Goal: Task Accomplishment & Management: Manage account settings

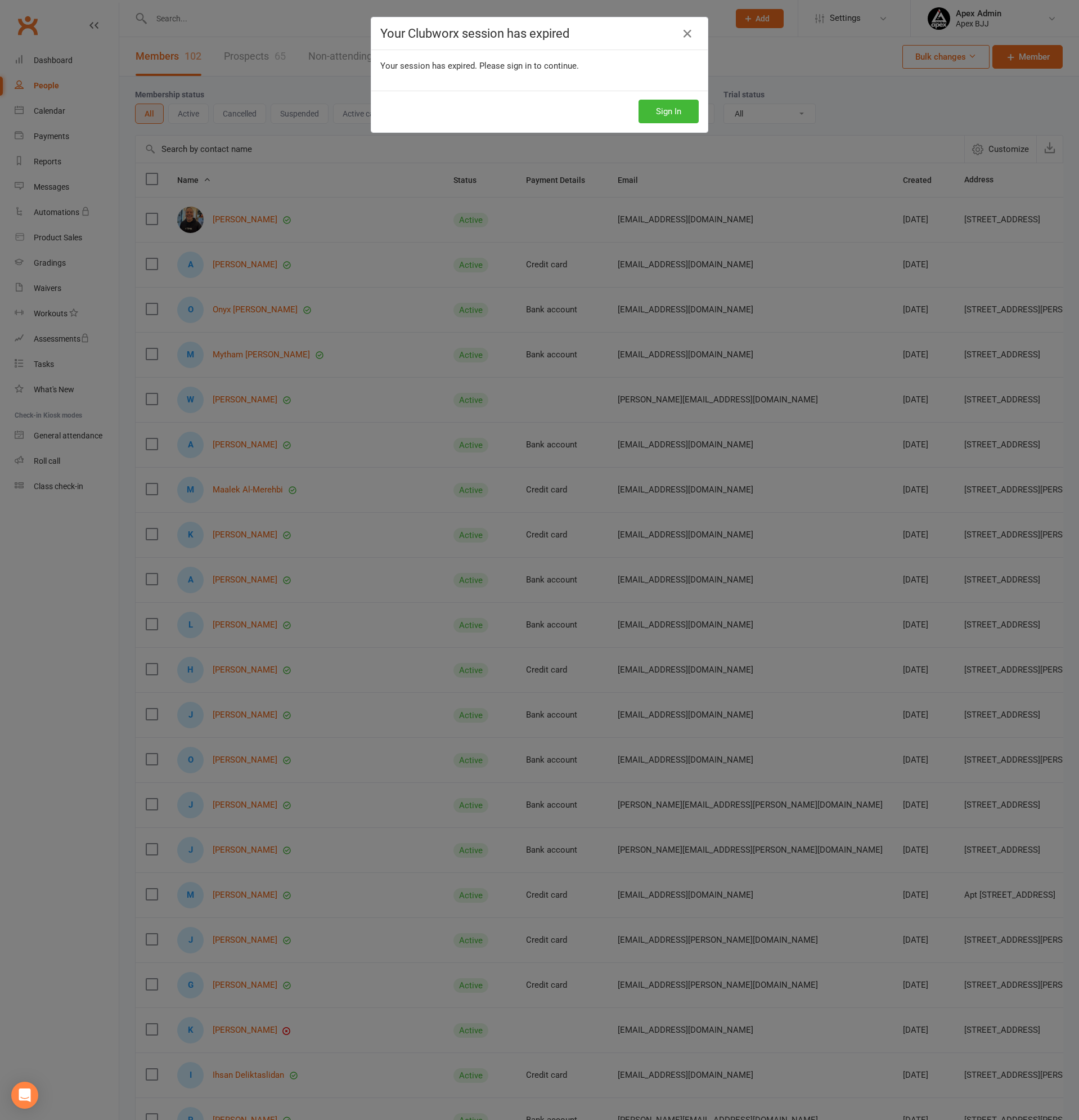
select select "100"
click at [665, 111] on button "Sign In" at bounding box center [669, 111] width 60 height 24
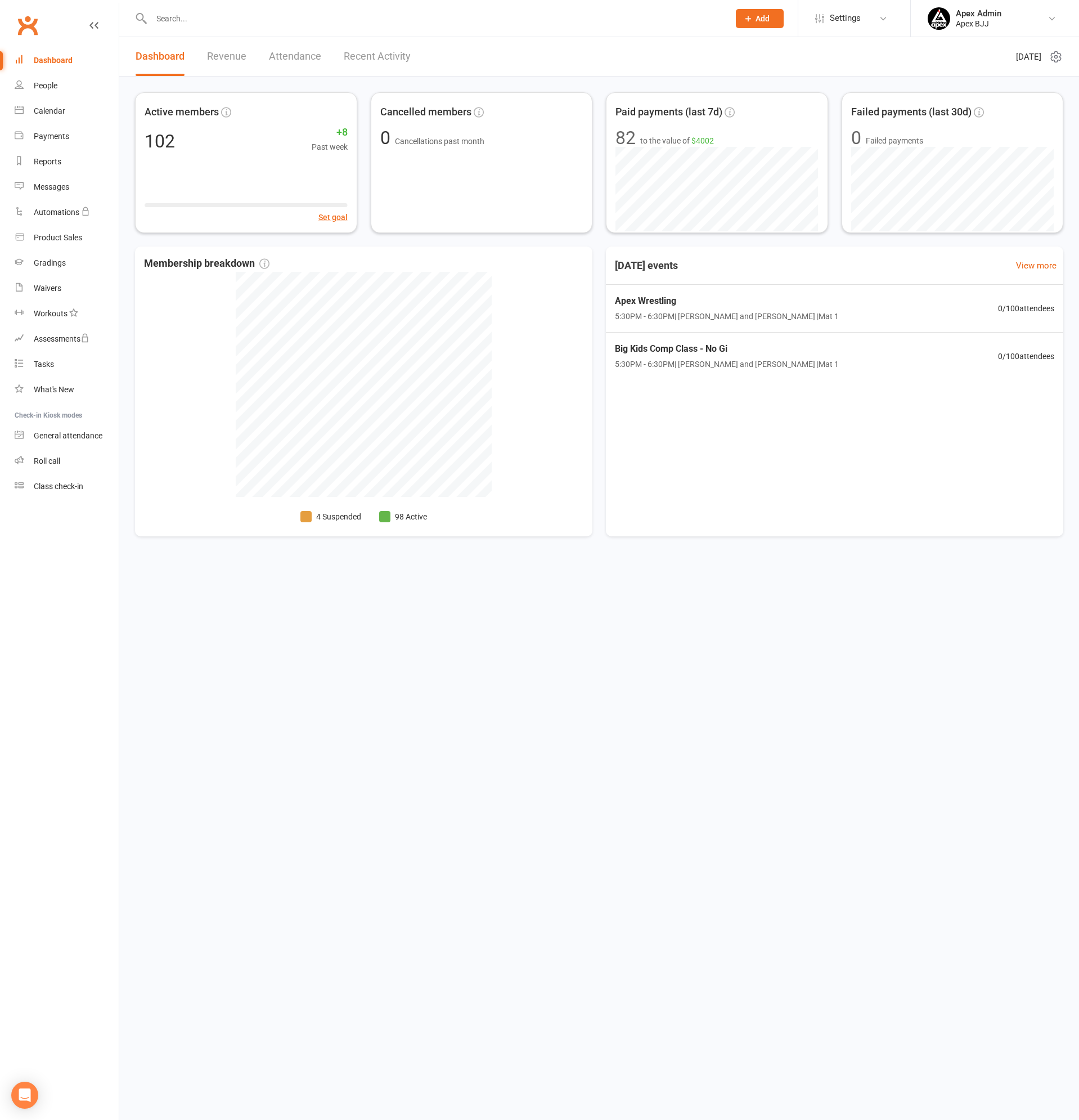
click at [202, 24] on input "text" at bounding box center [435, 19] width 574 height 16
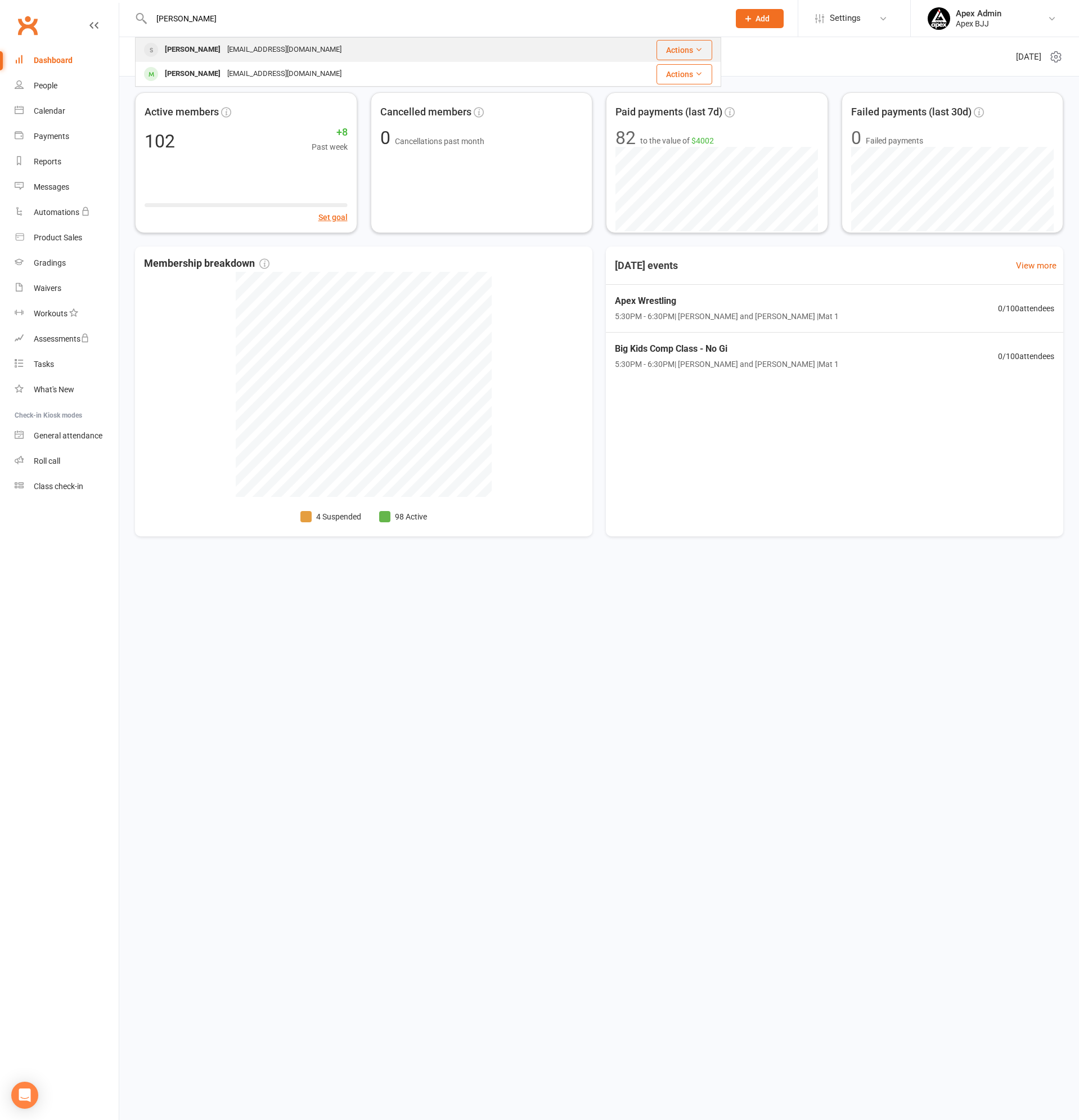
type input "brendan"
click at [205, 49] on div "[PERSON_NAME]" at bounding box center [192, 49] width 62 height 16
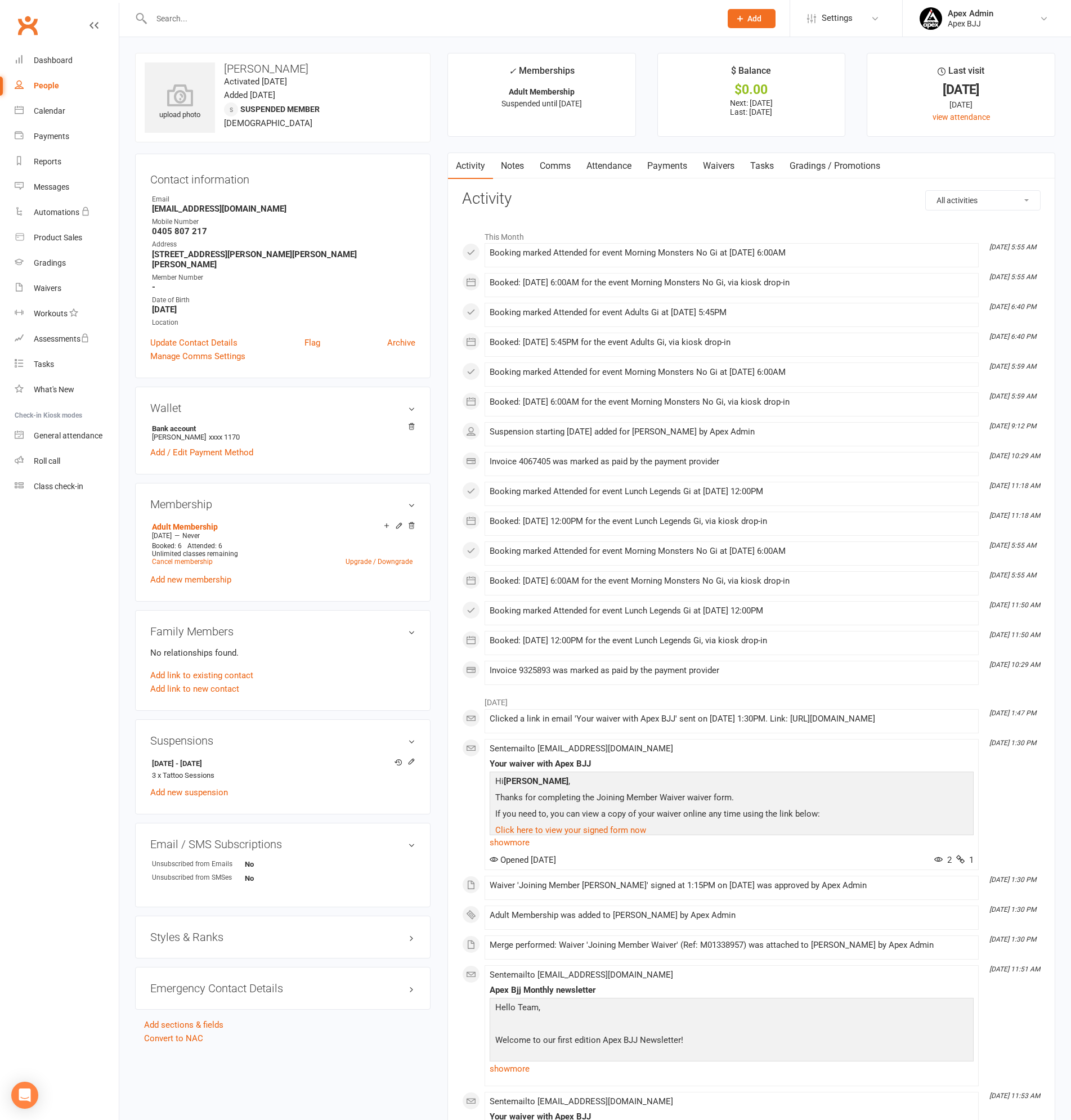
click at [674, 167] on link "Payments" at bounding box center [667, 166] width 55 height 26
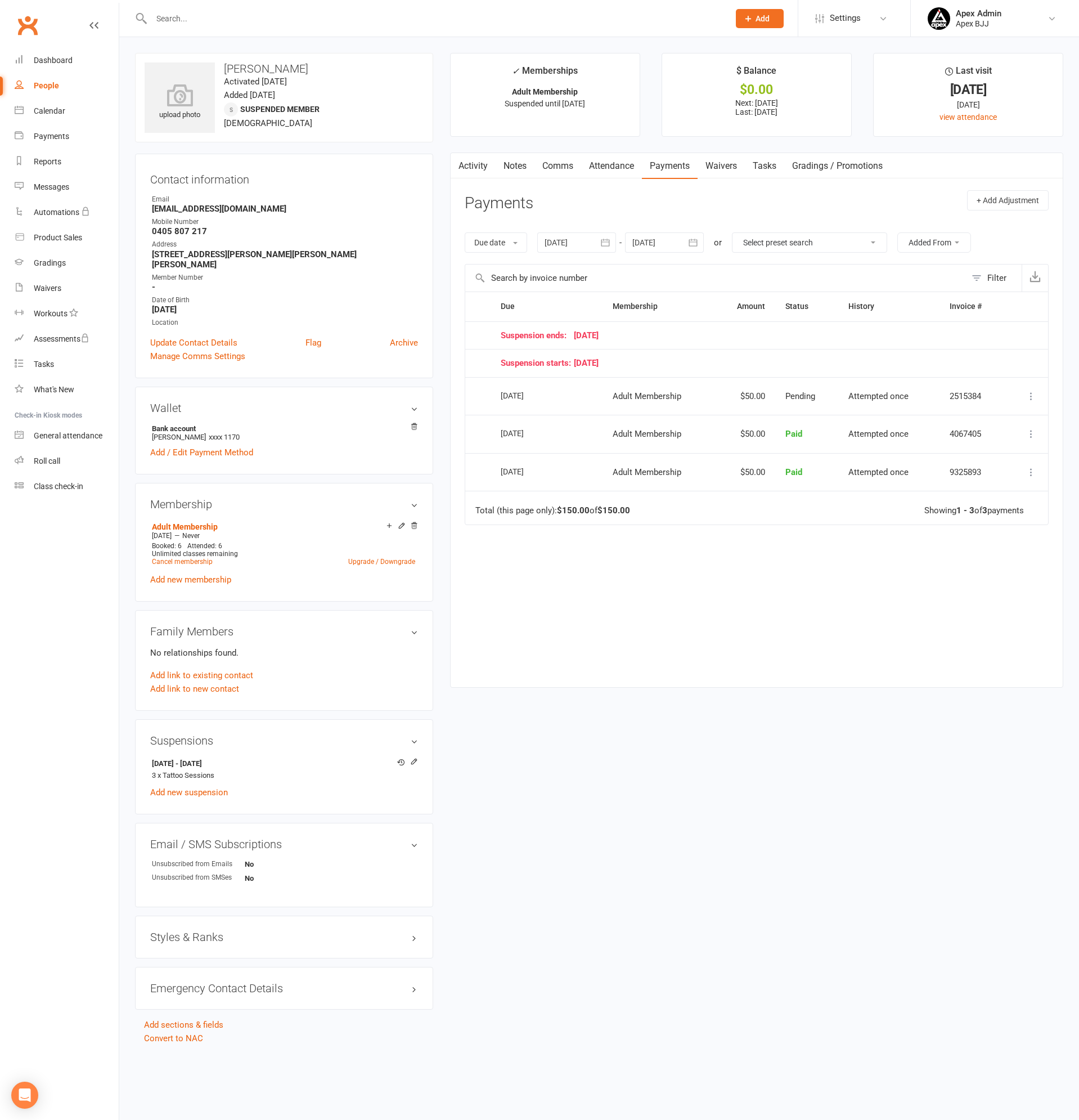
click at [517, 164] on link "Notes" at bounding box center [516, 166] width 39 height 26
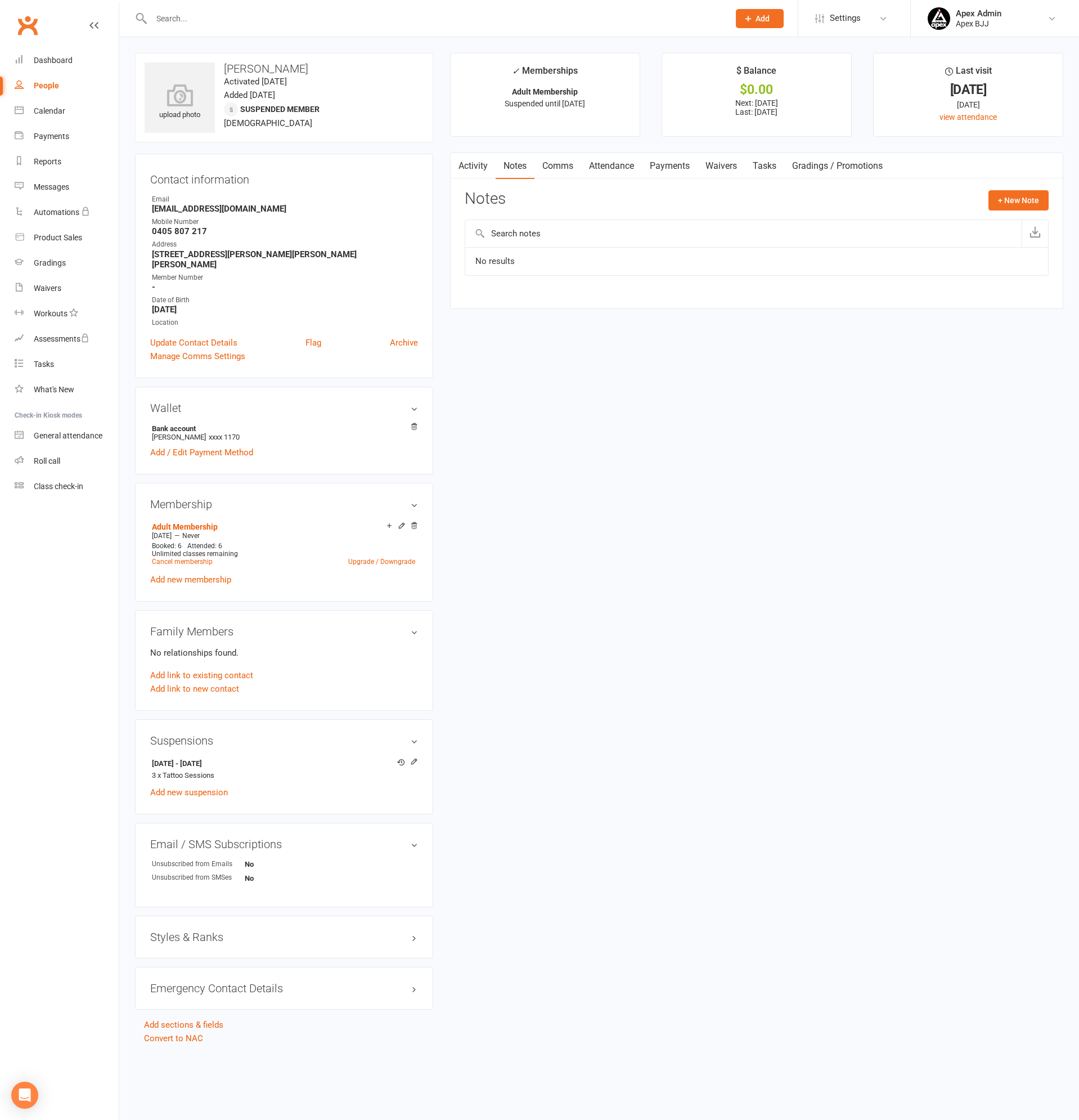
click at [482, 165] on link "Activity" at bounding box center [473, 166] width 45 height 26
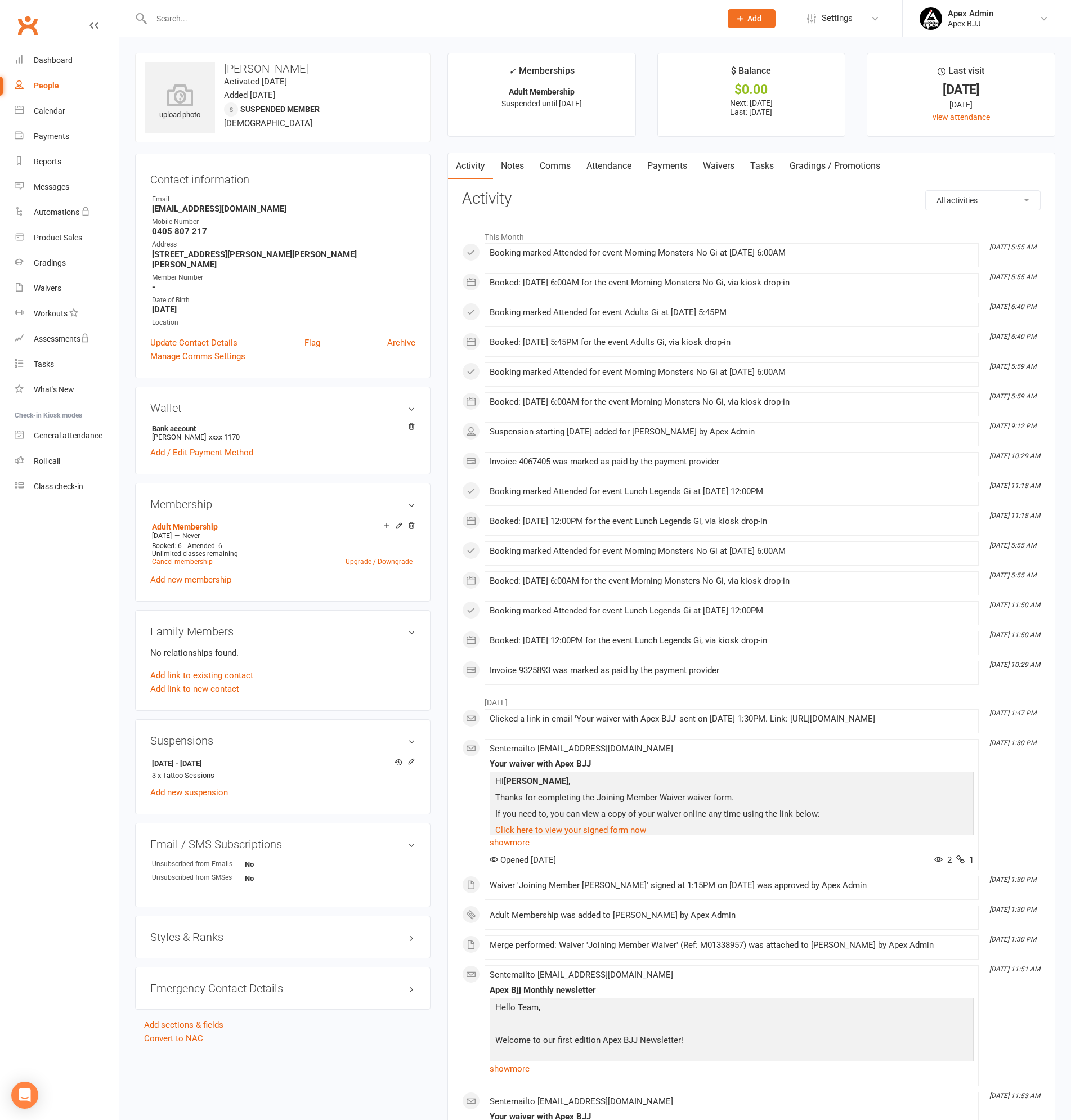
click at [676, 167] on link "Payments" at bounding box center [667, 166] width 55 height 26
